Goal: Check status: Check status

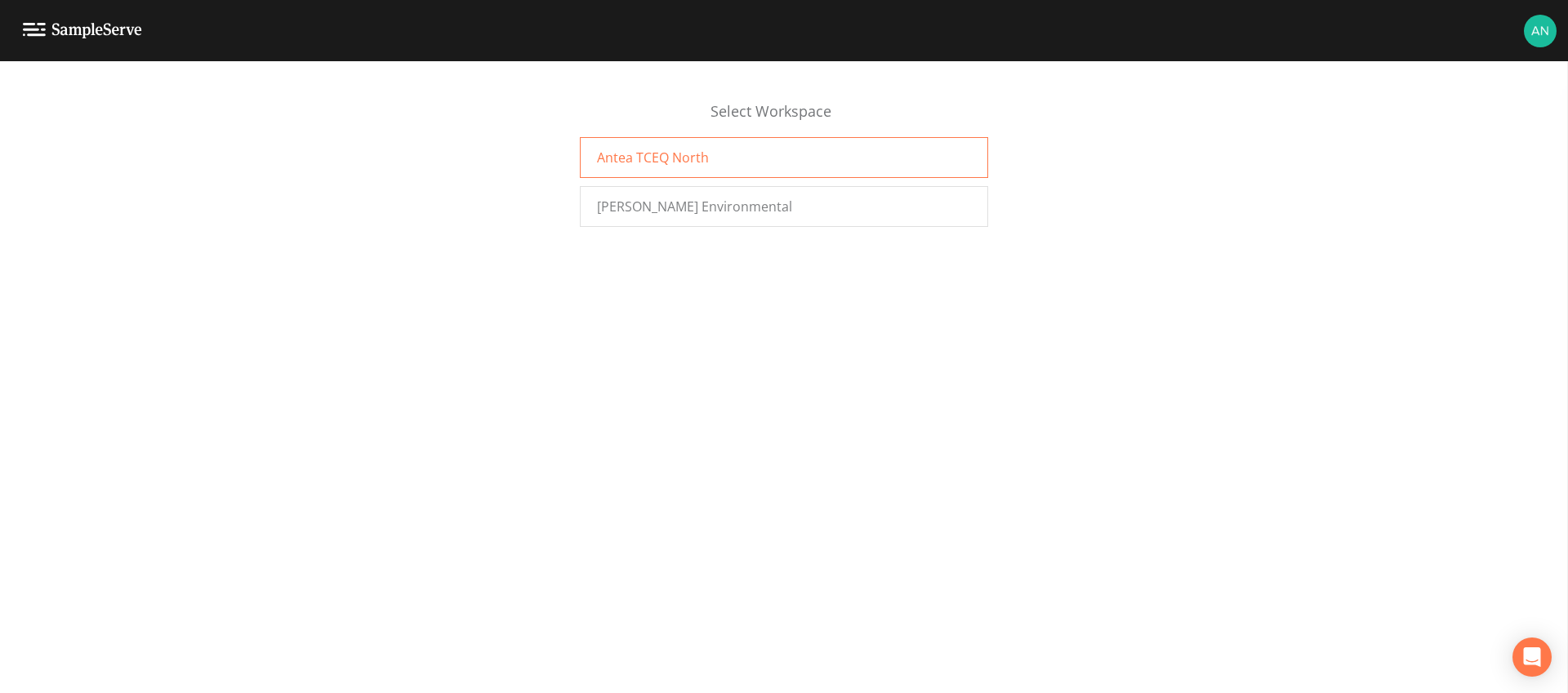
click at [694, 164] on span "Antea TCEQ North" at bounding box center [653, 157] width 112 height 20
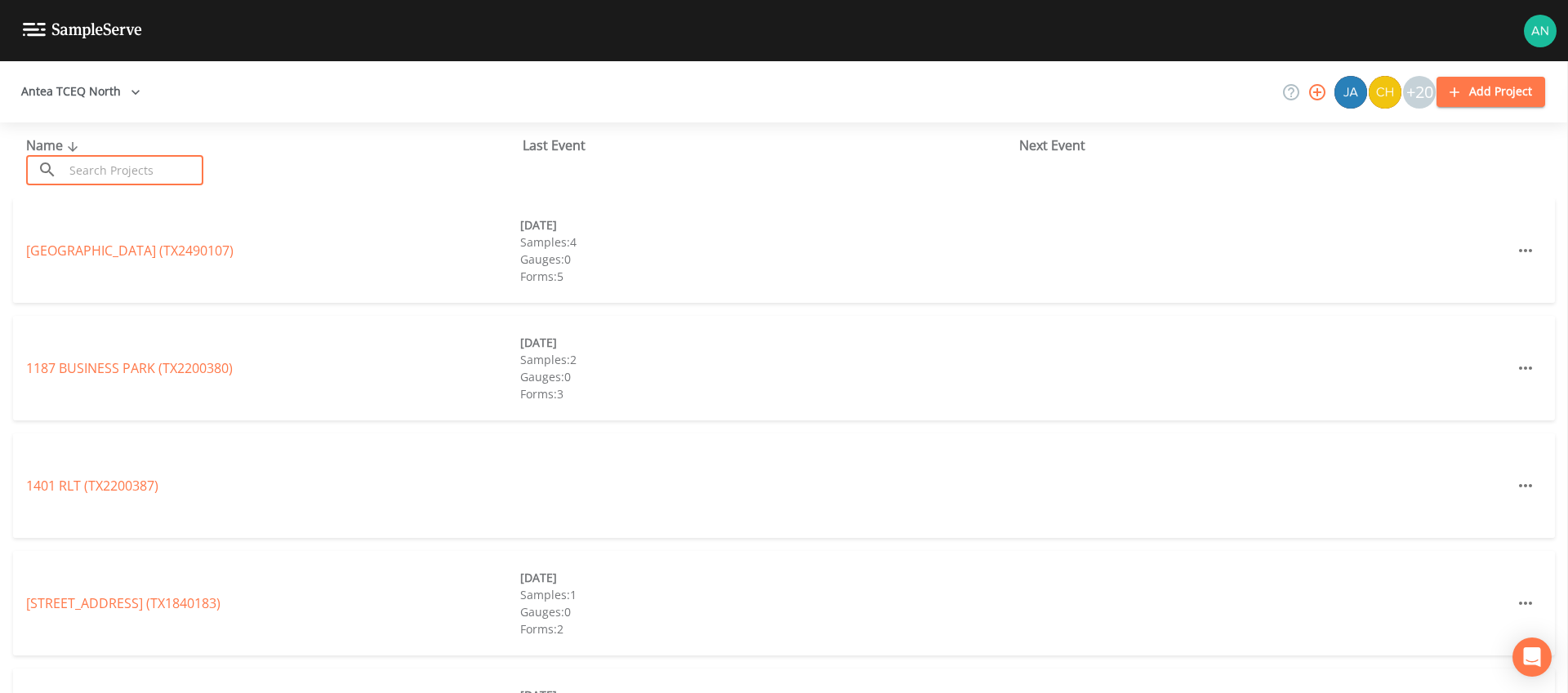
click at [101, 173] on input "text" at bounding box center [134, 170] width 140 height 30
paste input "TX2200028"
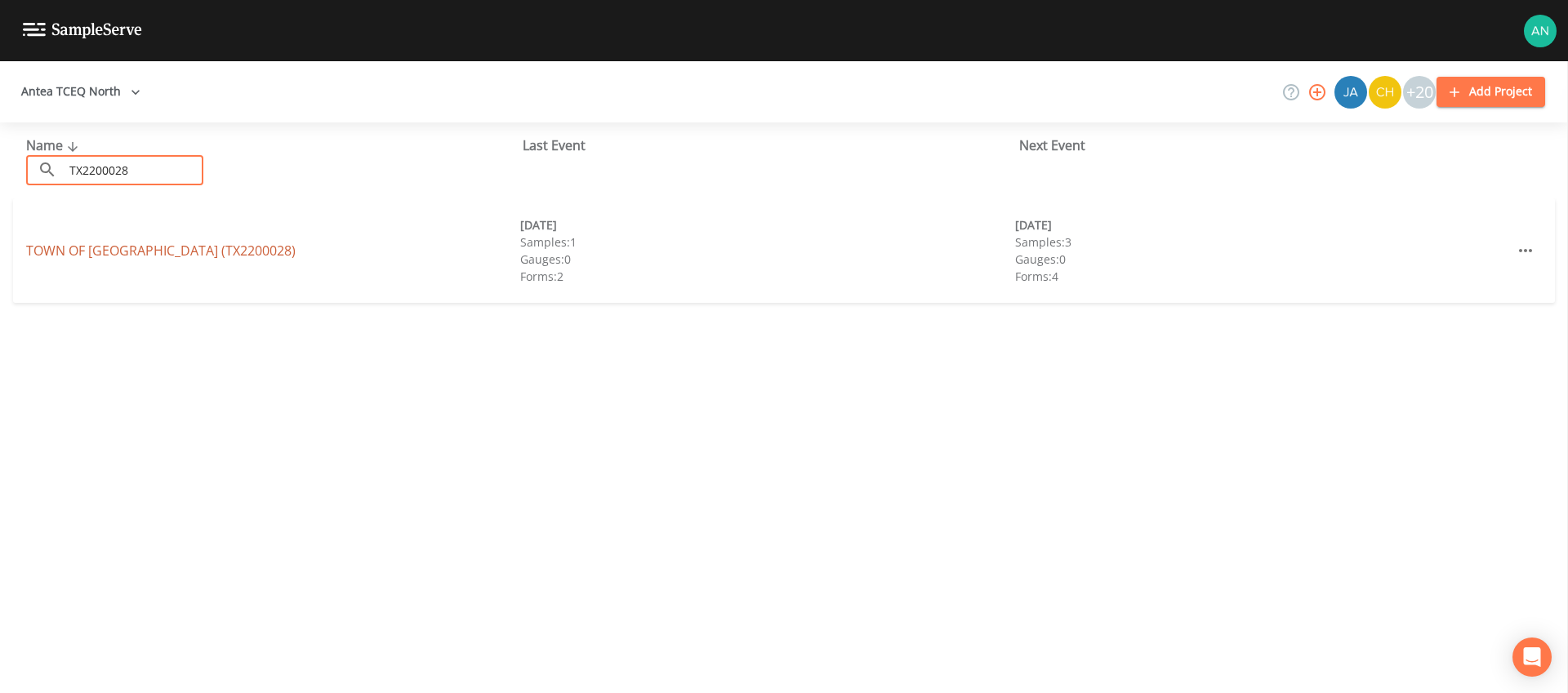
type input "TX2200028"
click at [87, 251] on link "TOWN OF LAKESIDE (TX2200028)" at bounding box center [160, 250] width 270 height 18
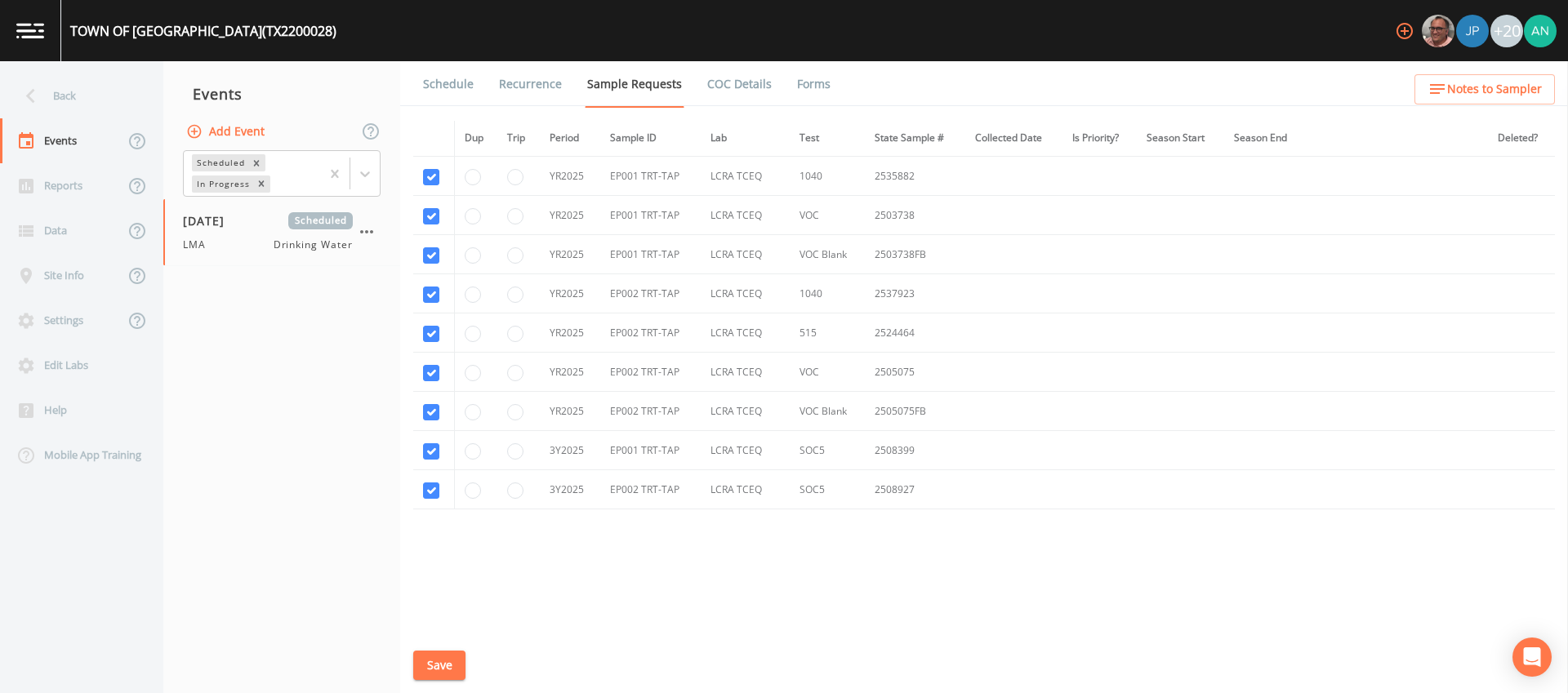
scroll to position [521, 0]
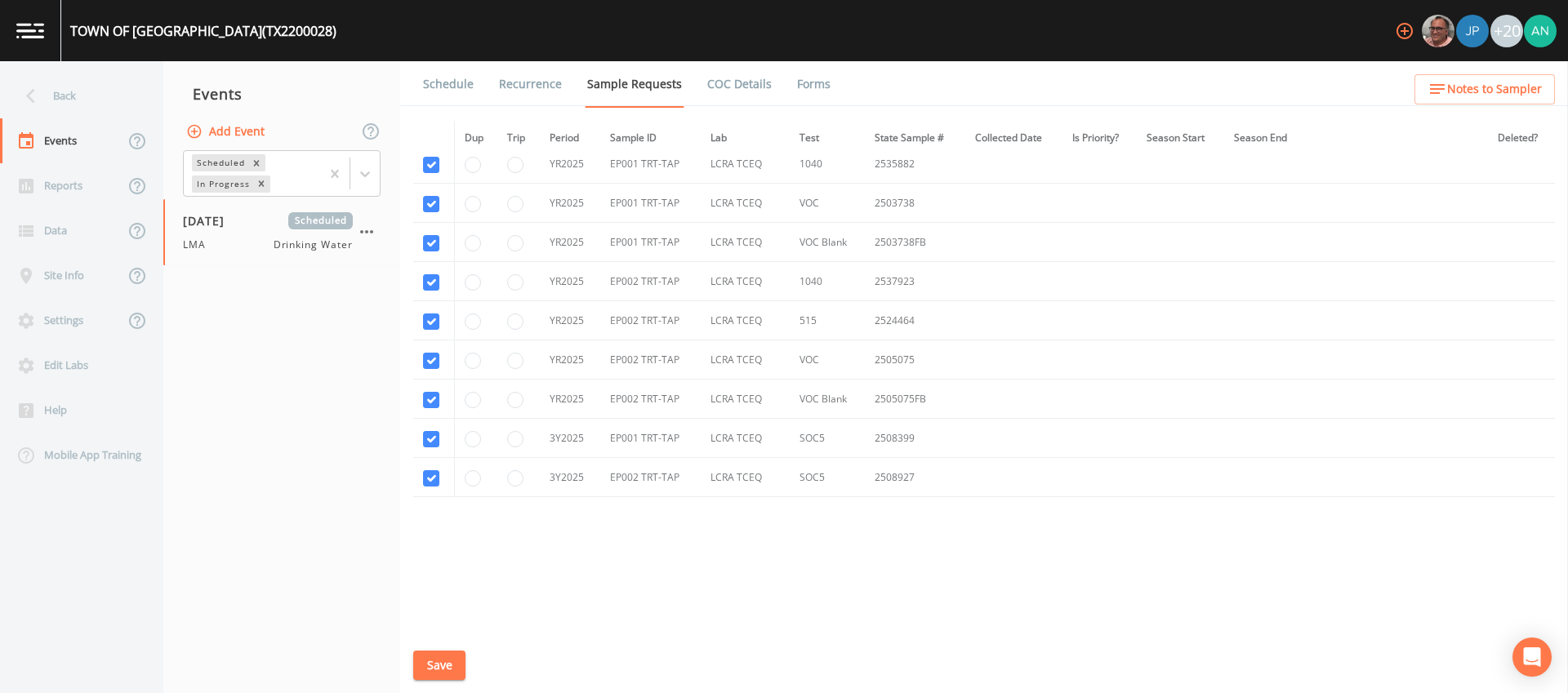
click at [634, 284] on td "EP002 TRT-TAP" at bounding box center [650, 281] width 101 height 39
drag, startPoint x: 881, startPoint y: 317, endPoint x: 940, endPoint y: 317, distance: 59.0
click at [940, 317] on td "2524464" at bounding box center [915, 321] width 101 height 39
click at [465, 320] on input "radio" at bounding box center [472, 322] width 16 height 16
radio input "true"
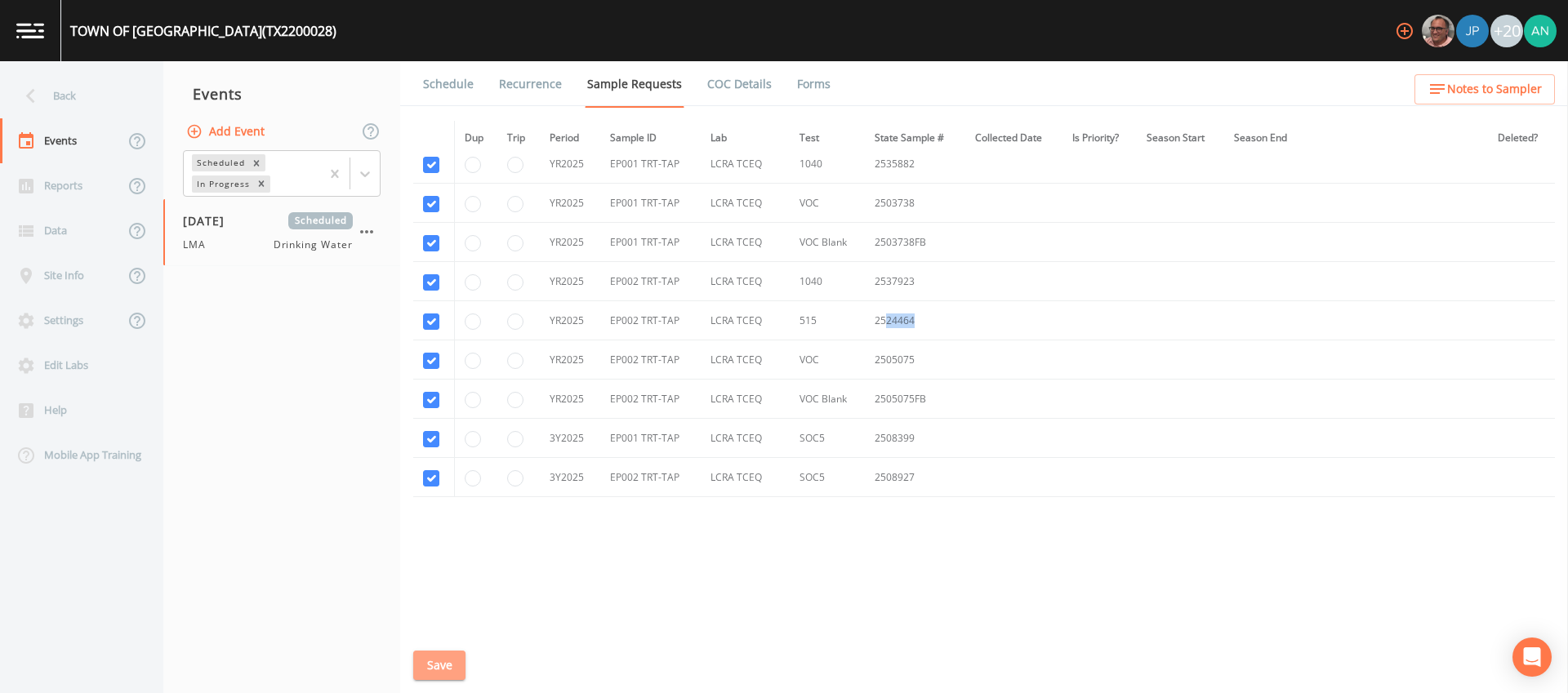
click at [441, 666] on button "Save" at bounding box center [439, 665] width 53 height 30
click at [458, 676] on button "Save" at bounding box center [439, 665] width 53 height 30
click at [58, 97] on div "Back" at bounding box center [73, 96] width 147 height 45
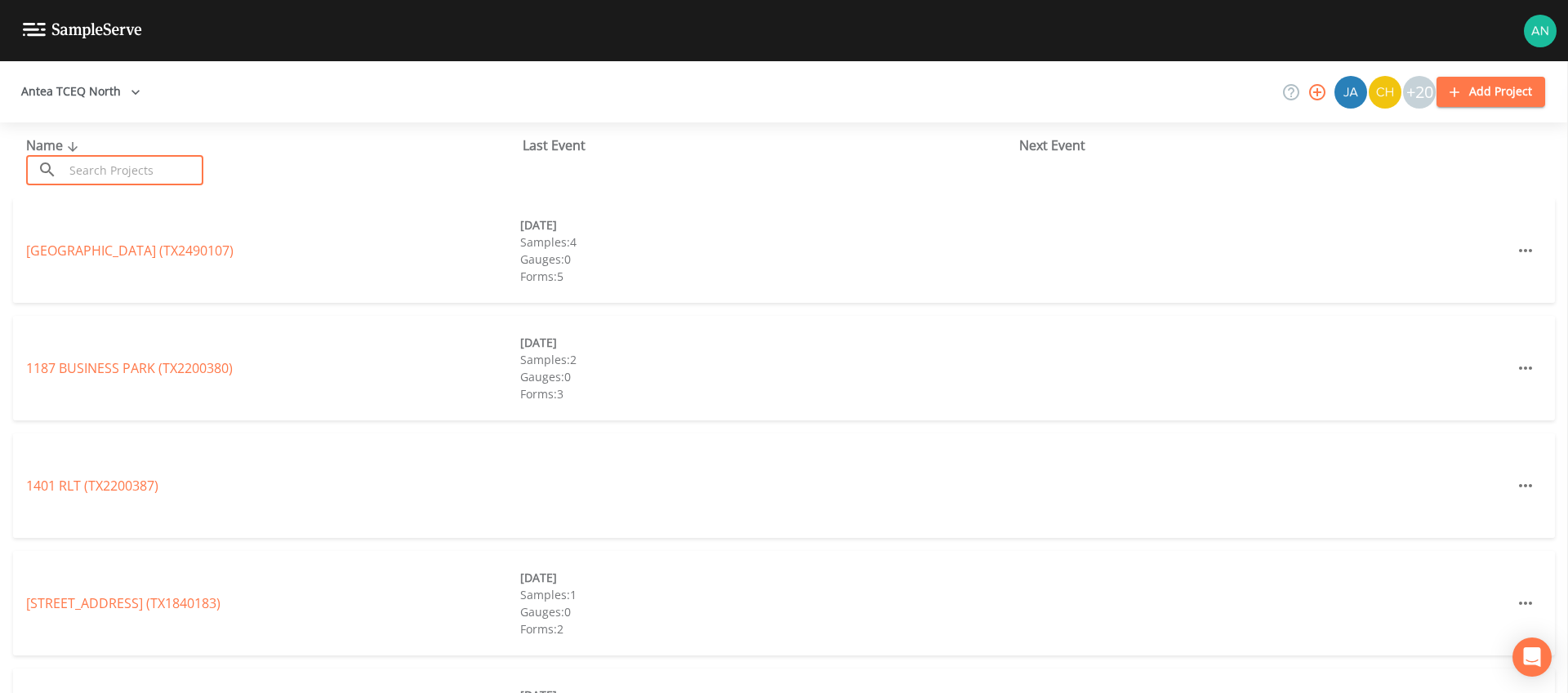
click at [84, 169] on input "text" at bounding box center [134, 170] width 140 height 30
paste input "TX2200044"
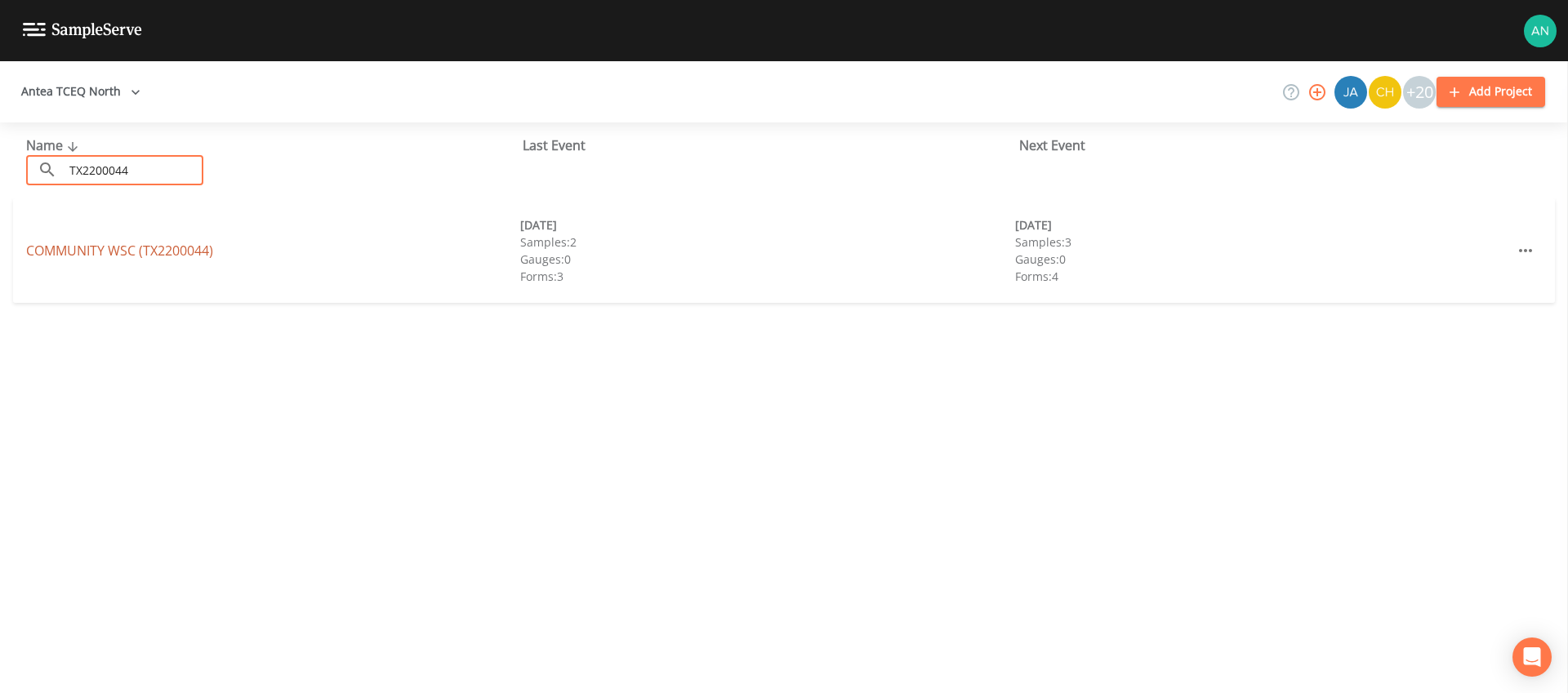
type input "TX2200044"
click at [141, 257] on link "COMMUNITY WSC (TX2200044)" at bounding box center [119, 250] width 187 height 18
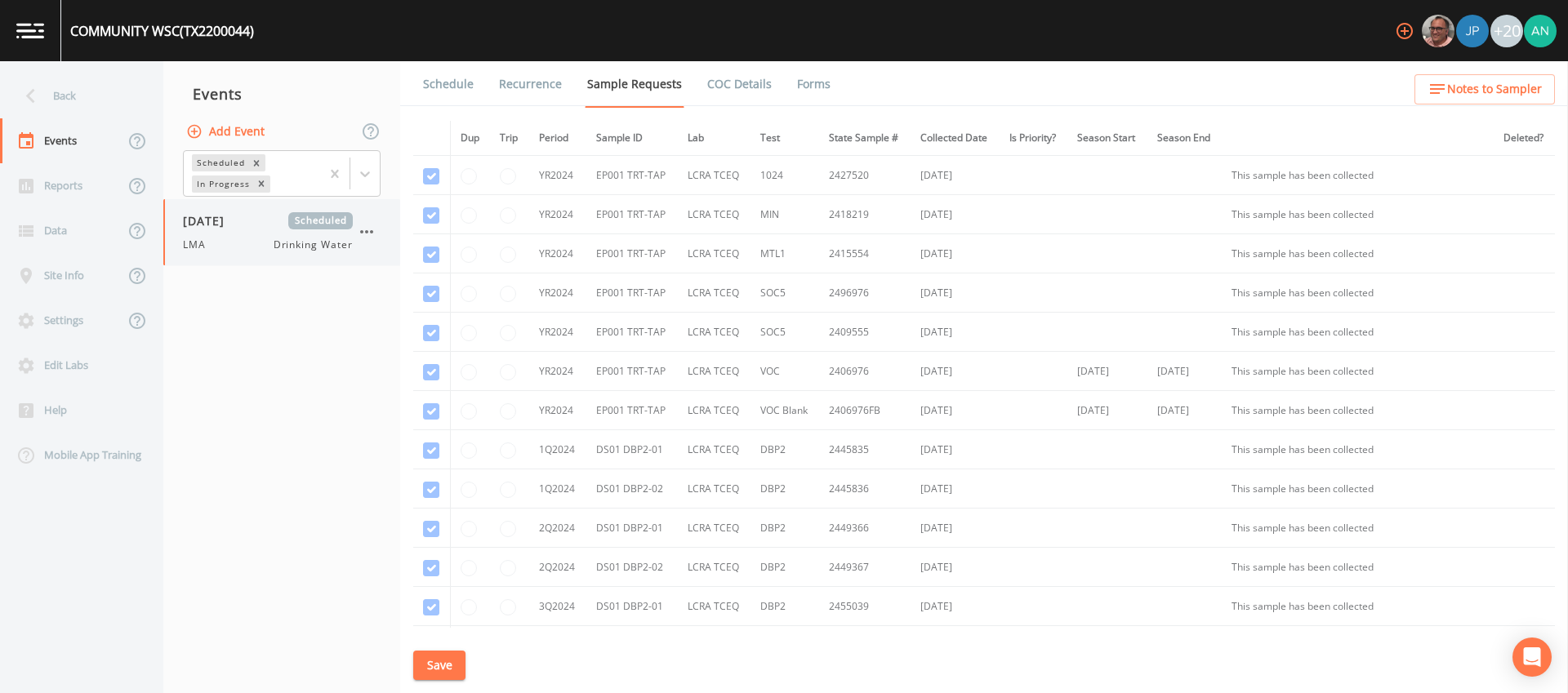
click at [245, 253] on div "09/08/2025 Scheduled LMA Drinking Water" at bounding box center [281, 232] width 237 height 66
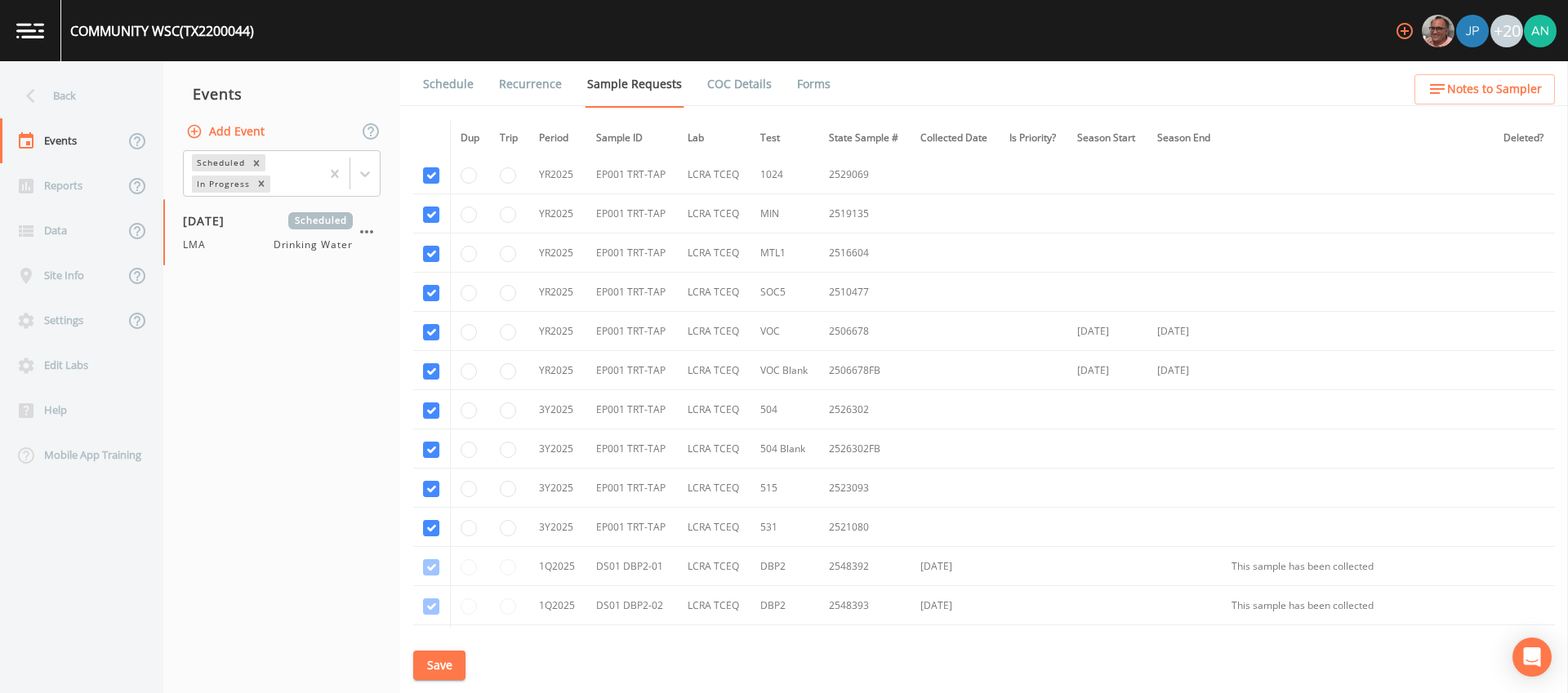
scroll to position [591, 0]
click at [468, 522] on input "radio" at bounding box center [468, 526] width 16 height 16
radio input "true"
click at [430, 664] on button "Save" at bounding box center [439, 665] width 53 height 30
click at [58, 97] on div "Back" at bounding box center [73, 96] width 147 height 45
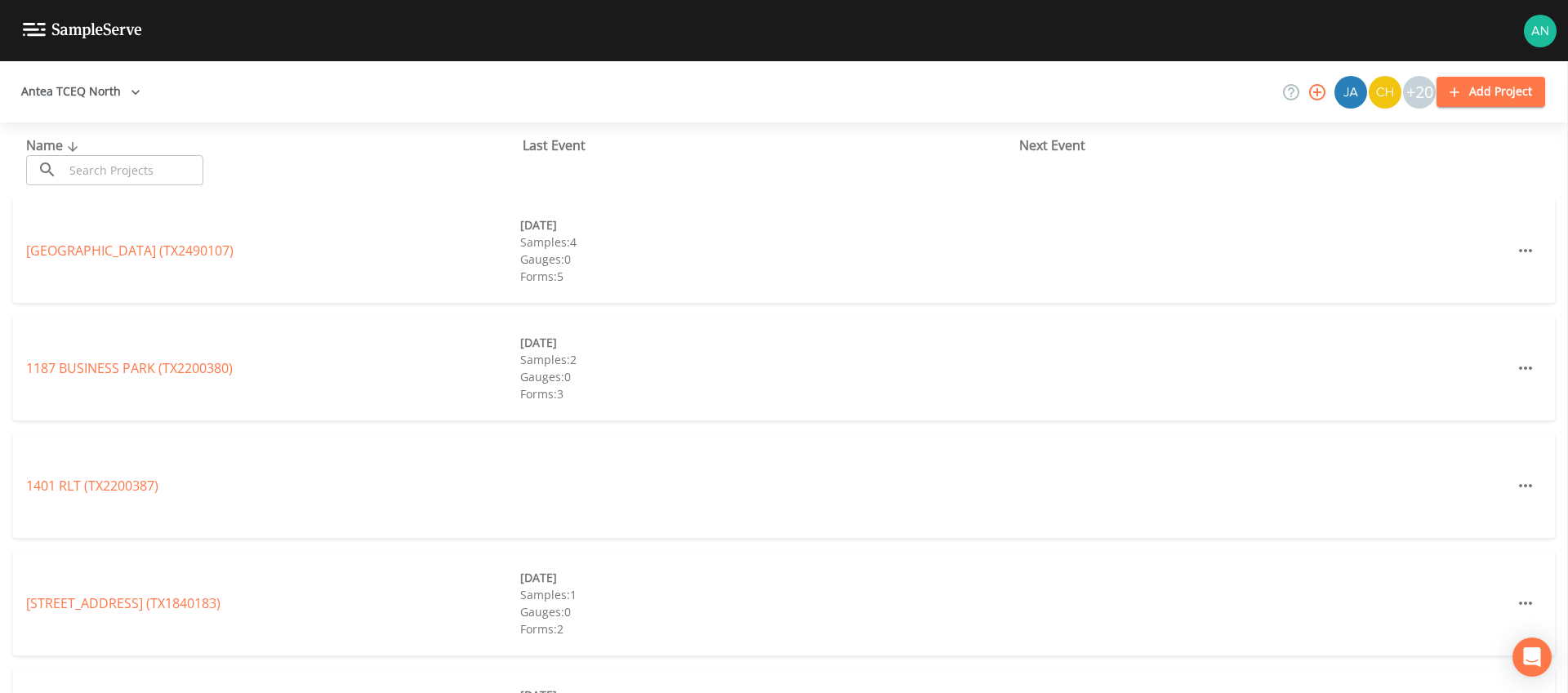
click at [116, 170] on input "text" at bounding box center [134, 170] width 140 height 30
paste input "TX0670019"
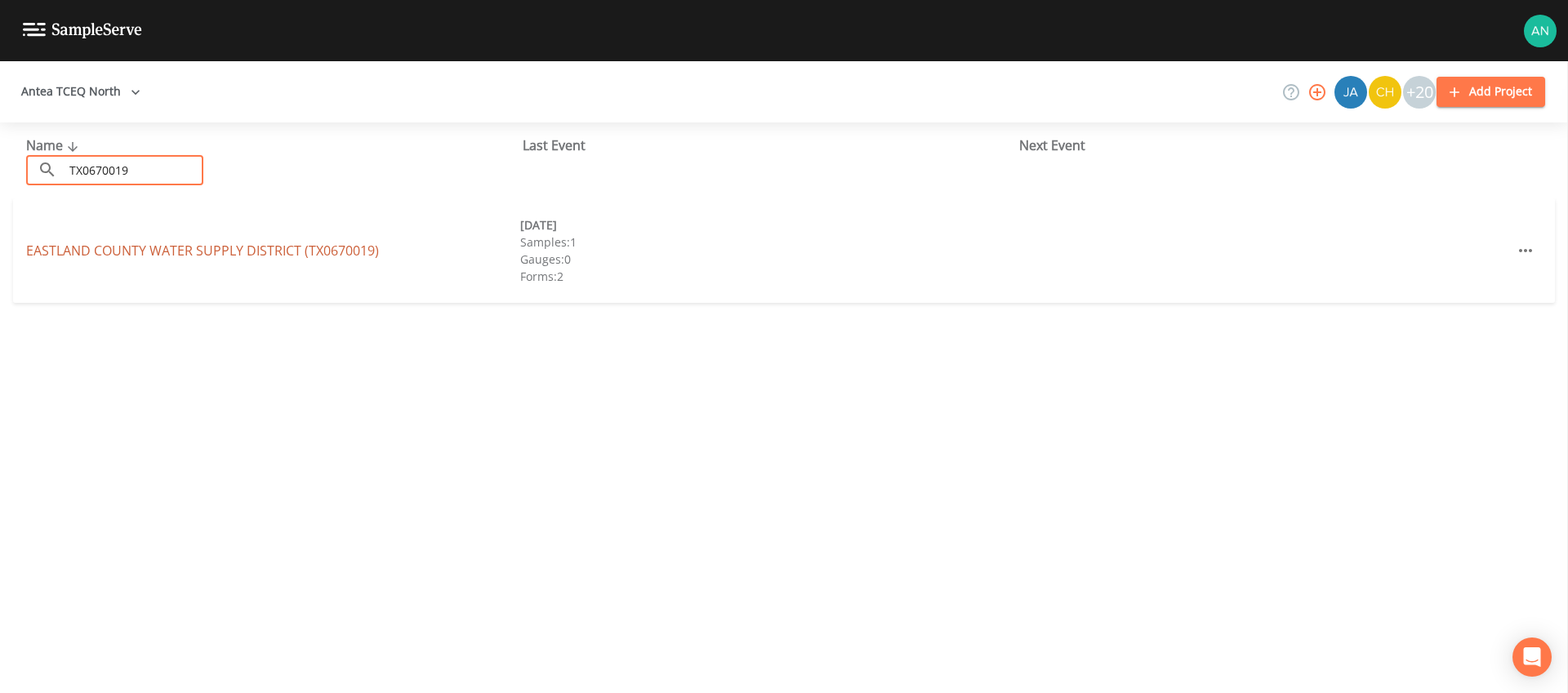
type input "TX0670019"
click at [114, 246] on link "EASTLAND COUNTY WATER SUPPLY DISTRICT (TX0670019)" at bounding box center [202, 250] width 353 height 18
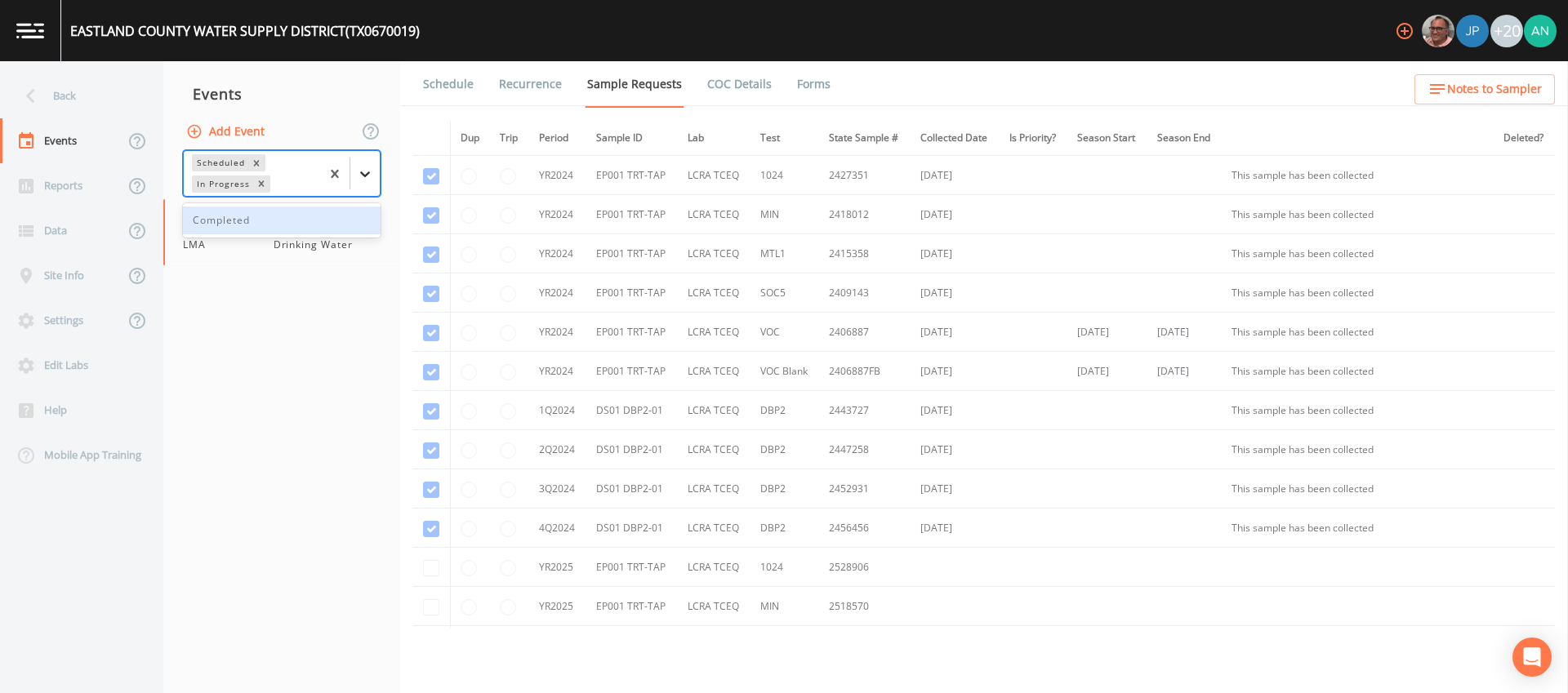
click at [365, 174] on icon at bounding box center [365, 173] width 16 height 16
click at [294, 215] on div "Completed" at bounding box center [281, 221] width 197 height 28
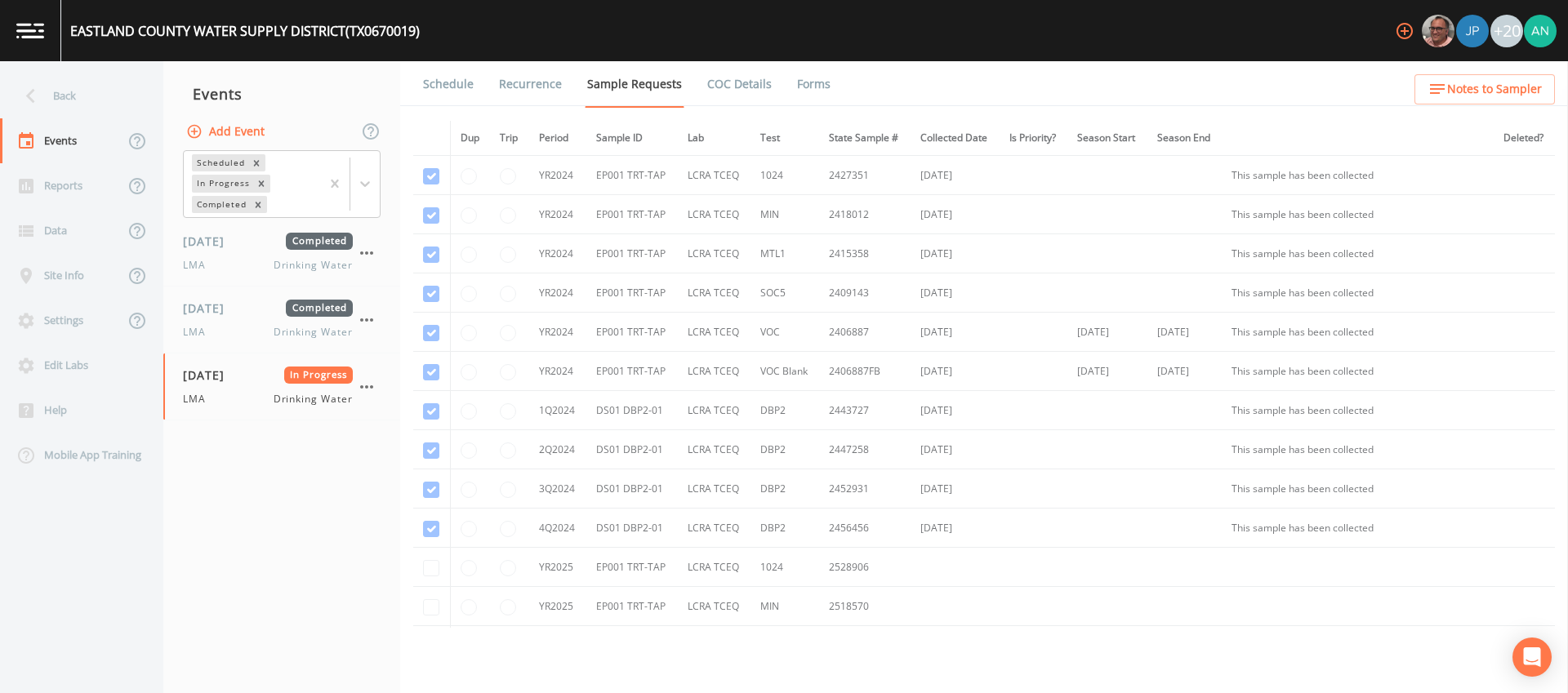
click at [247, 463] on nav "Events Add Event Scheduled In Progress Completed 10/07/2024 Completed LMA Drink…" at bounding box center [281, 377] width 237 height 632
click at [66, 97] on div "Back" at bounding box center [73, 96] width 147 height 45
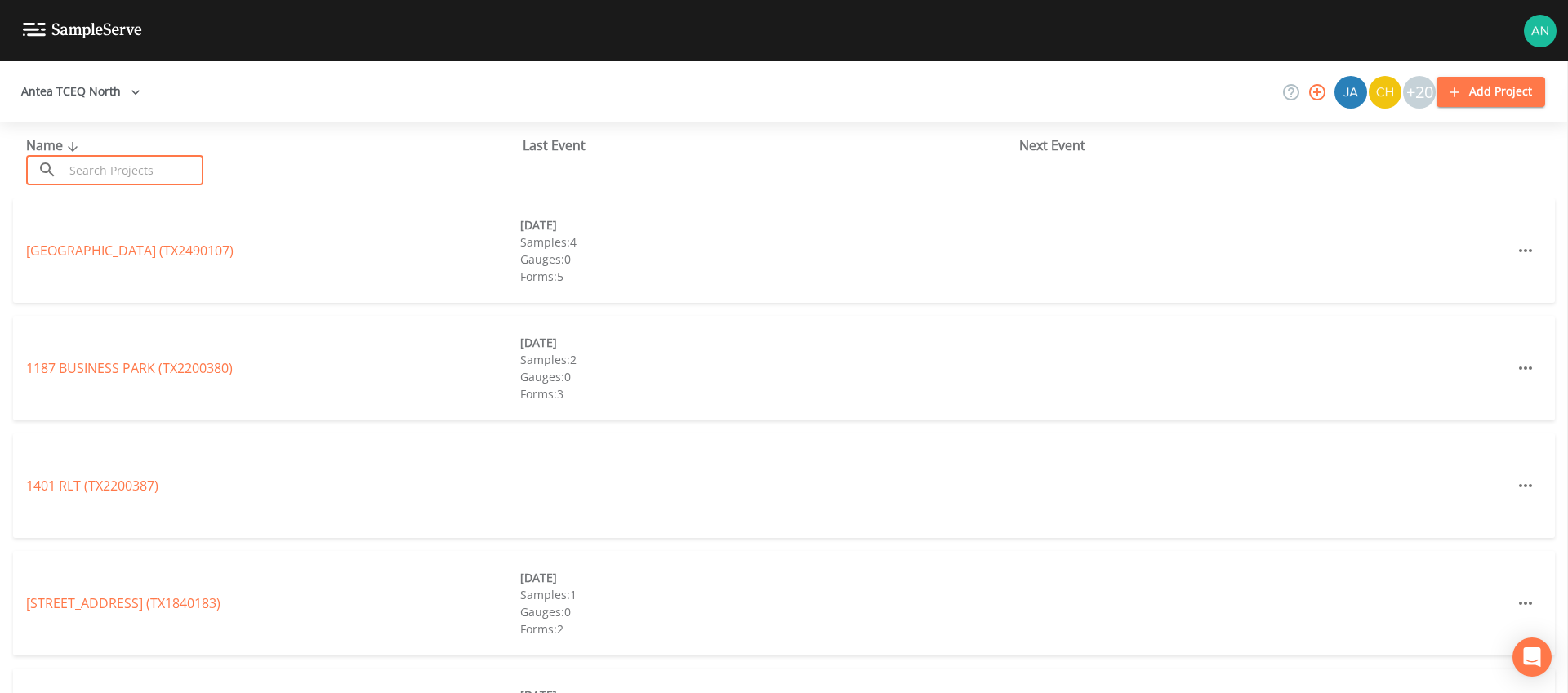
click at [97, 173] on input "text" at bounding box center [134, 170] width 140 height 30
paste input "TX0600012"
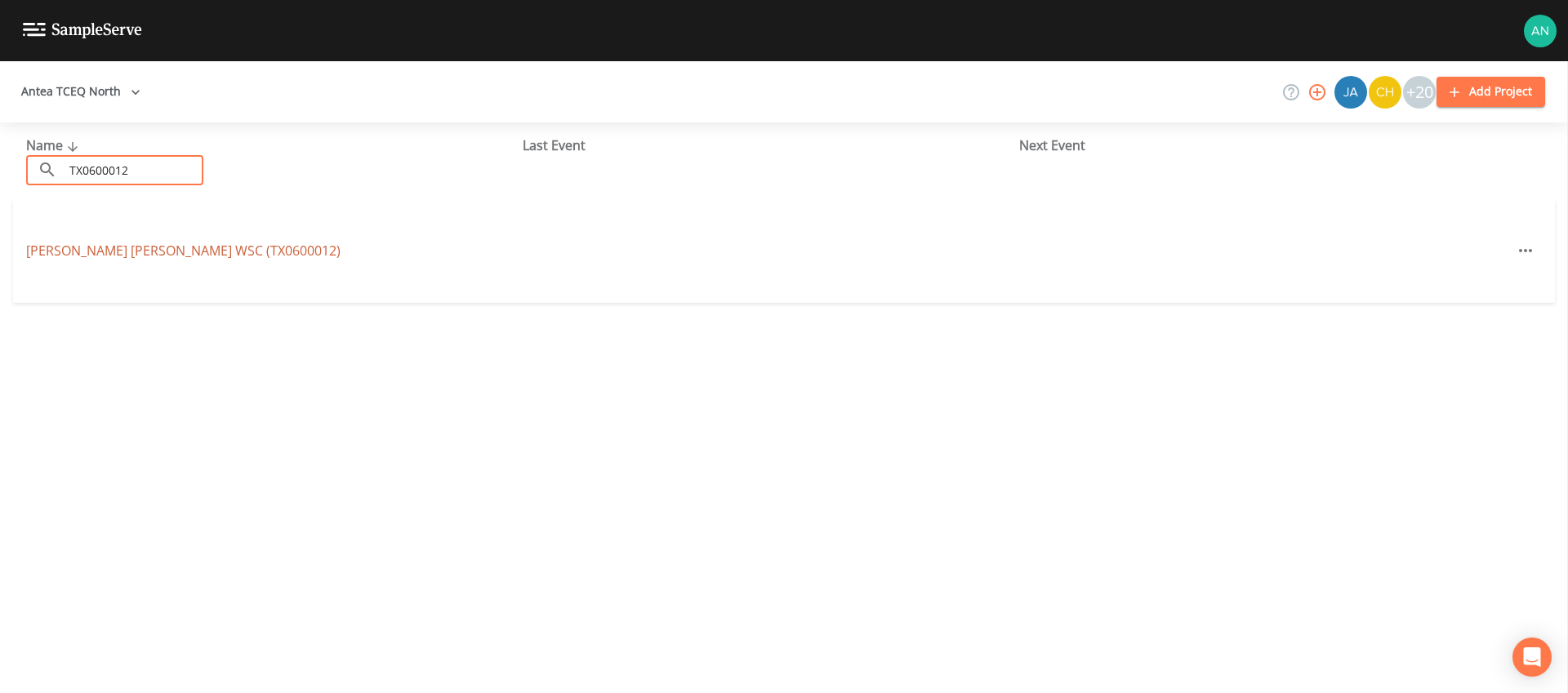
type input "TX0600012"
click at [125, 250] on link "BEN FRANKLIN WSC (TX0600012)" at bounding box center [183, 250] width 315 height 18
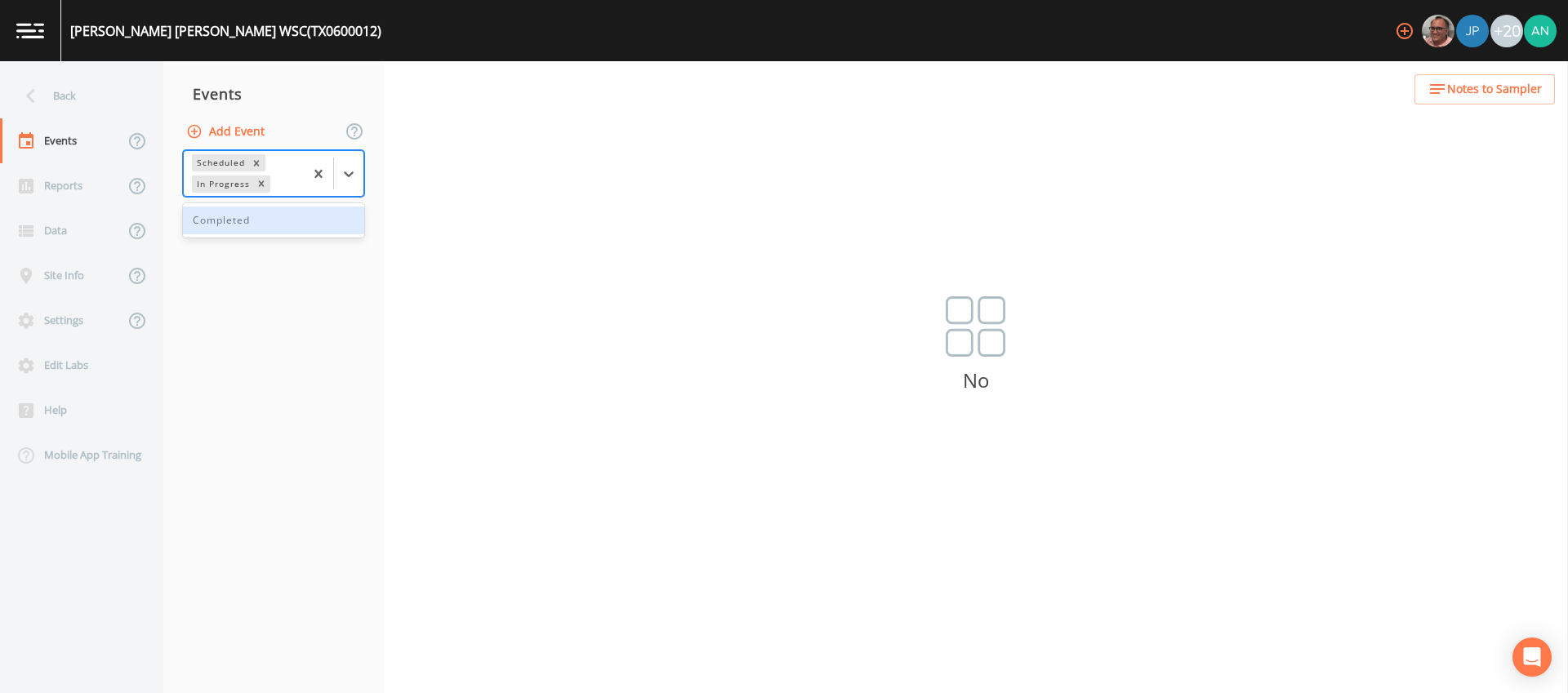
click at [359, 189] on div at bounding box center [333, 173] width 59 height 45
click at [347, 209] on div "Completed" at bounding box center [273, 221] width 181 height 28
